Goal: Information Seeking & Learning: Learn about a topic

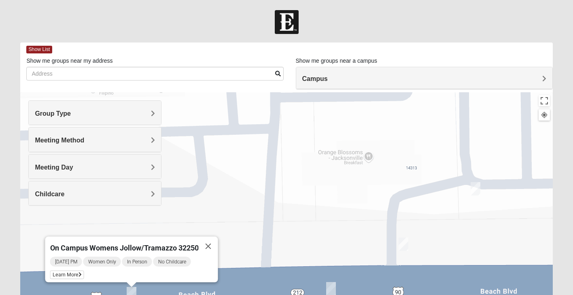
scroll to position [110, 0]
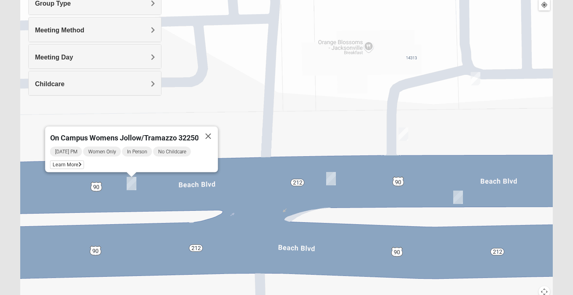
click at [332, 182] on img "On Campus Womens Smith 32250" at bounding box center [331, 178] width 10 height 13
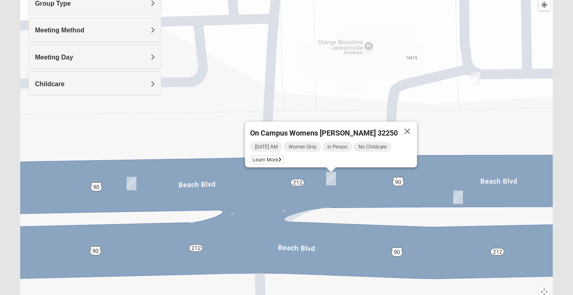
click at [459, 193] on img "On Campus Womens Manfredi 32250" at bounding box center [458, 197] width 10 height 13
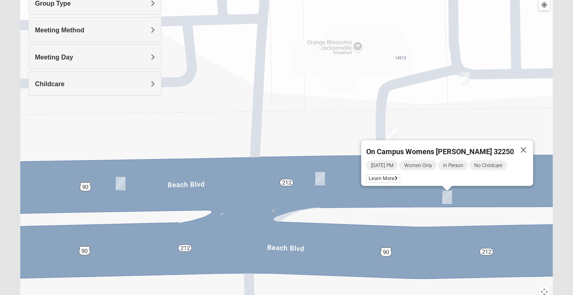
click at [465, 79] on img "On Campus Womens Simpson / Helmus 32250" at bounding box center [464, 78] width 10 height 13
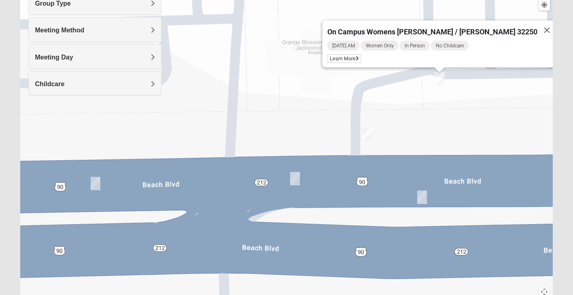
click at [423, 195] on img "On Campus Womens Manfredi 32250" at bounding box center [422, 197] width 10 height 13
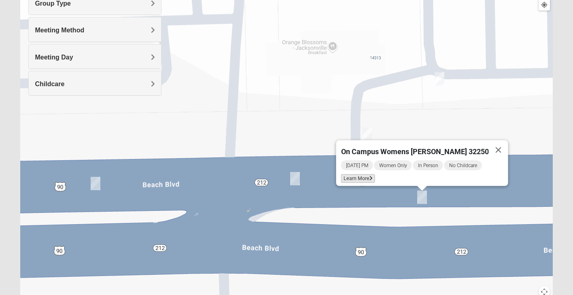
click at [363, 174] on span "Learn More" at bounding box center [358, 178] width 34 height 8
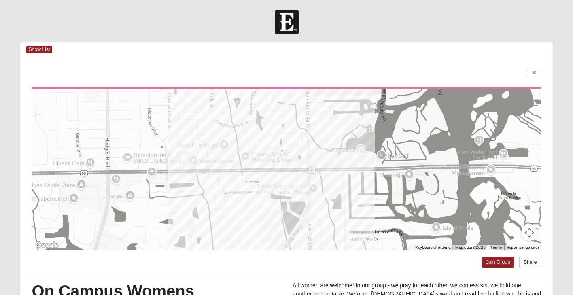
scroll to position [0, 0]
click at [532, 68] on link at bounding box center [534, 73] width 15 height 10
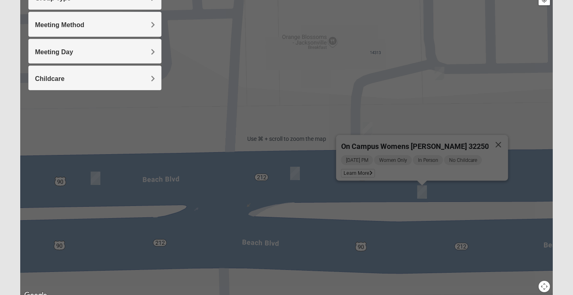
scroll to position [117, 0]
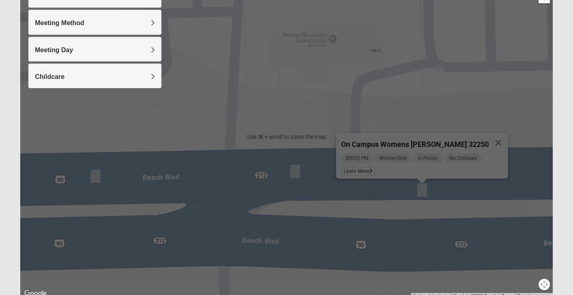
click at [236, 175] on div "On Campus Womens [PERSON_NAME] 32250 [DATE] PM Women Only In Person No Childcar…" at bounding box center [286, 137] width 532 height 324
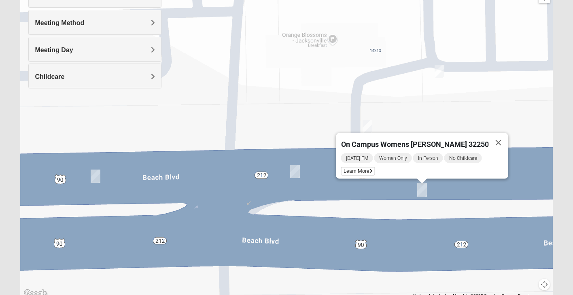
click at [95, 174] on img "On Campus Womens Jollow/Tramazzo 32250" at bounding box center [96, 175] width 10 height 13
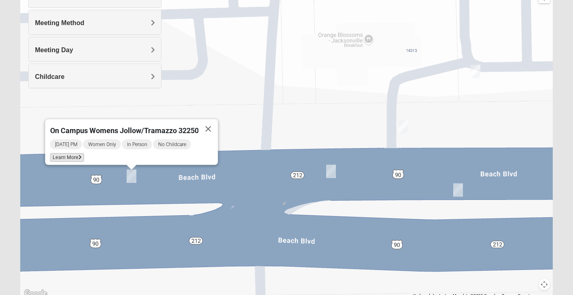
click at [72, 153] on span "Learn More" at bounding box center [67, 157] width 34 height 8
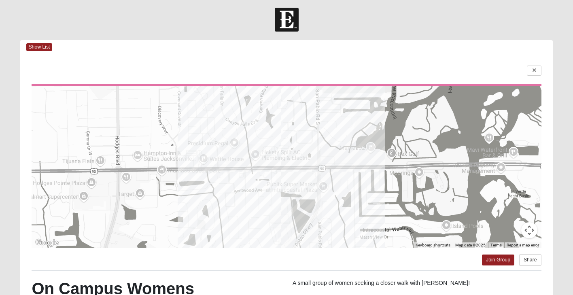
scroll to position [1, 0]
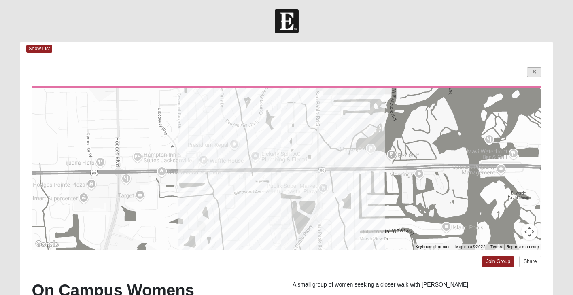
click at [540, 72] on link at bounding box center [534, 72] width 15 height 10
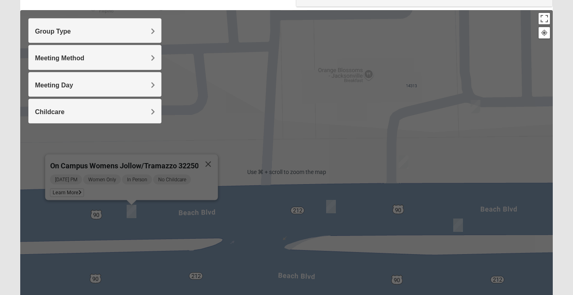
scroll to position [83, 0]
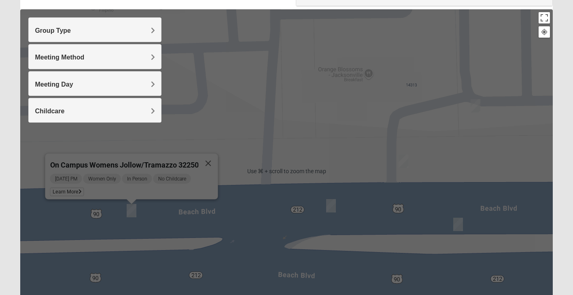
click at [332, 205] on img "On Campus Womens Smith 32250" at bounding box center [331, 205] width 10 height 13
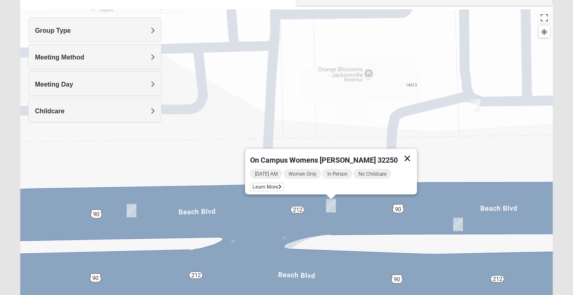
click at [399, 154] on button "Close" at bounding box center [407, 158] width 19 height 19
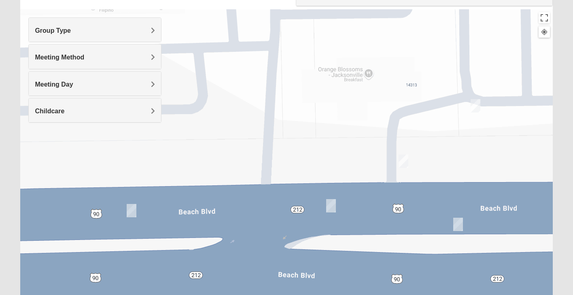
click at [403, 160] on img "On Campus Womens Holt 32250" at bounding box center [403, 161] width 10 height 13
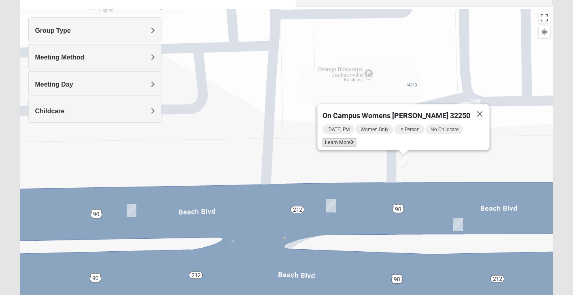
click at [354, 139] on span "Learn More" at bounding box center [339, 142] width 34 height 8
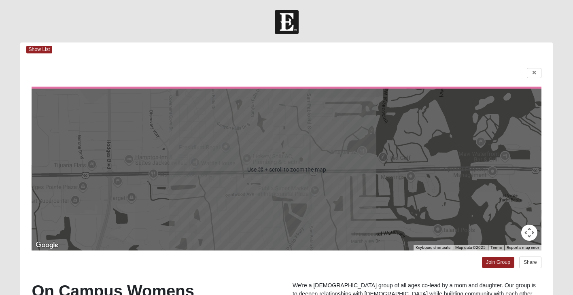
scroll to position [0, 0]
click at [534, 73] on icon at bounding box center [533, 72] width 3 height 5
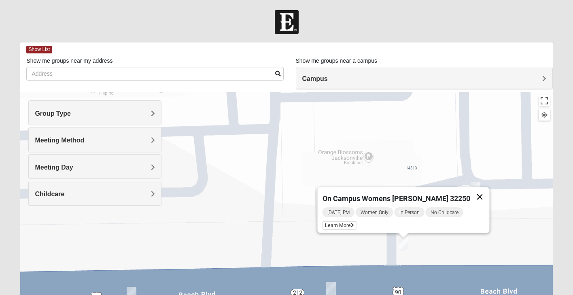
click at [472, 193] on button "Close" at bounding box center [479, 196] width 19 height 19
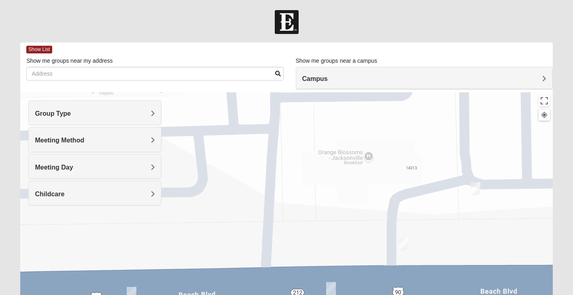
click at [473, 186] on img "On Campus Womens Simpson / Helmus 32250" at bounding box center [475, 188] width 10 height 13
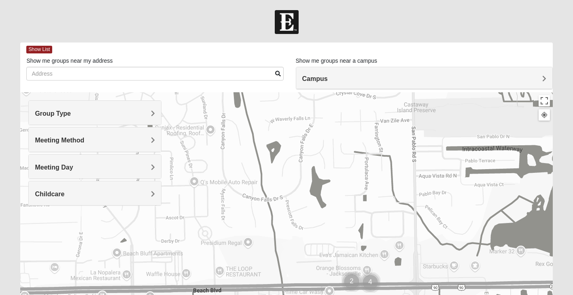
drag, startPoint x: 368, startPoint y: 186, endPoint x: 394, endPoint y: 252, distance: 70.7
click at [395, 253] on div at bounding box center [286, 254] width 532 height 324
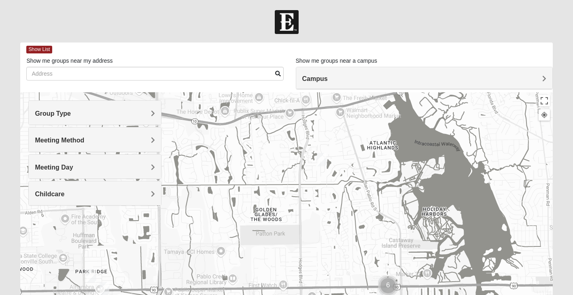
drag, startPoint x: 289, startPoint y: 154, endPoint x: 315, endPoint y: 205, distance: 57.7
click at [315, 205] on div at bounding box center [286, 254] width 532 height 324
click at [322, 161] on img "Womens Yonge 32224" at bounding box center [322, 159] width 10 height 13
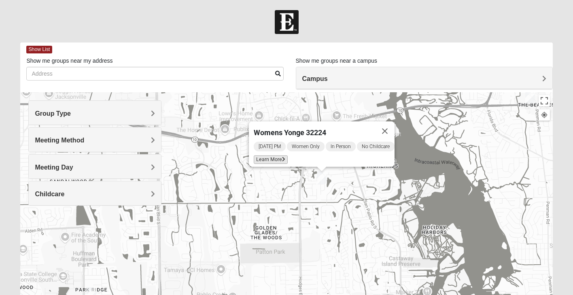
click at [267, 155] on span "Learn More" at bounding box center [271, 159] width 34 height 8
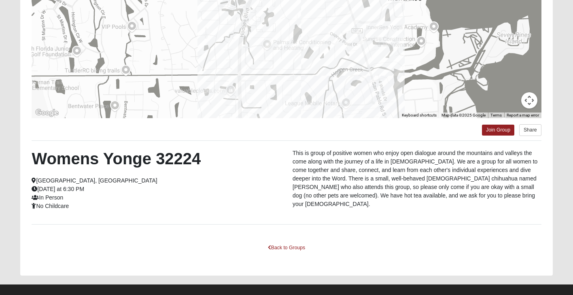
scroll to position [133, 0]
